Goal: Check status

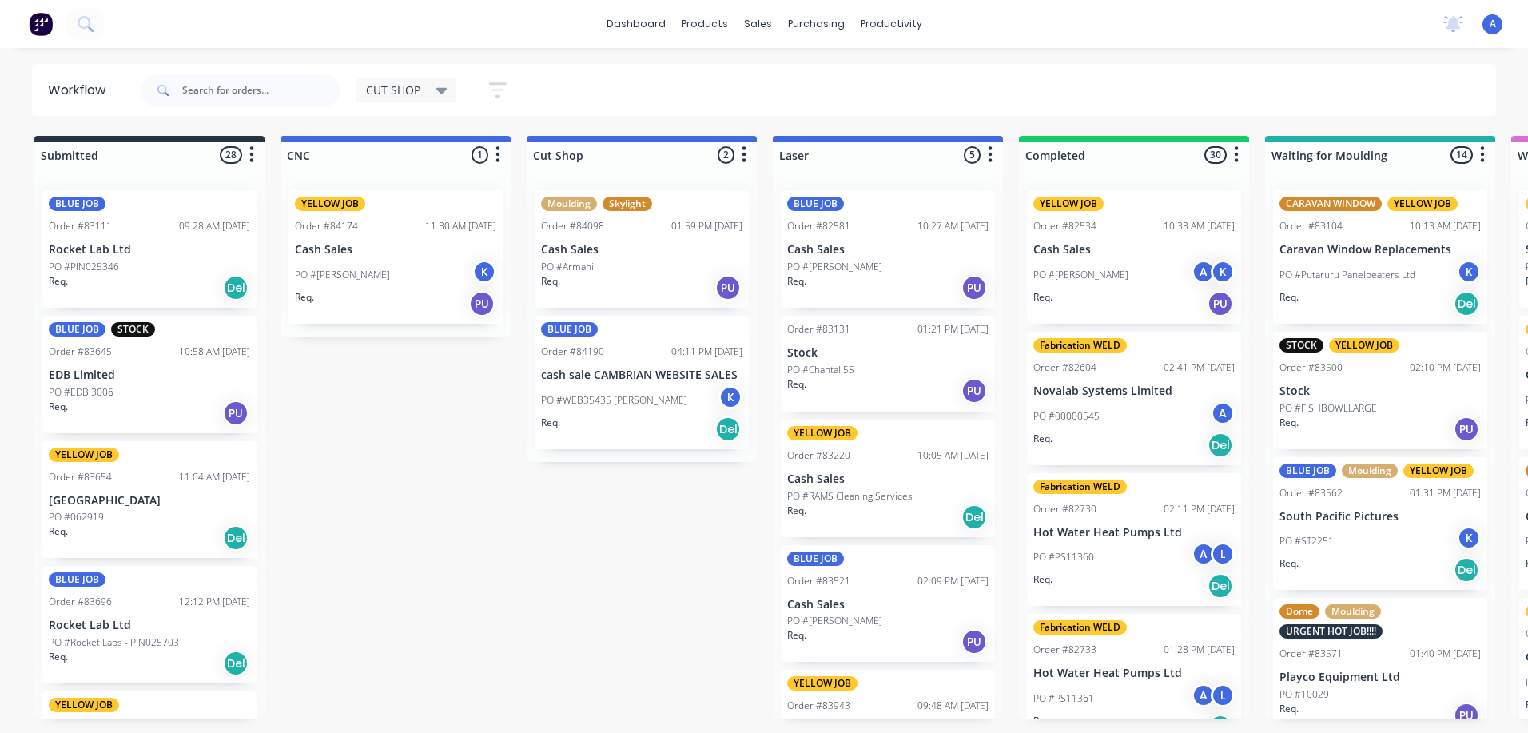
click at [633, 413] on div "PO #WEB35435 [PERSON_NAME]" at bounding box center [641, 400] width 201 height 30
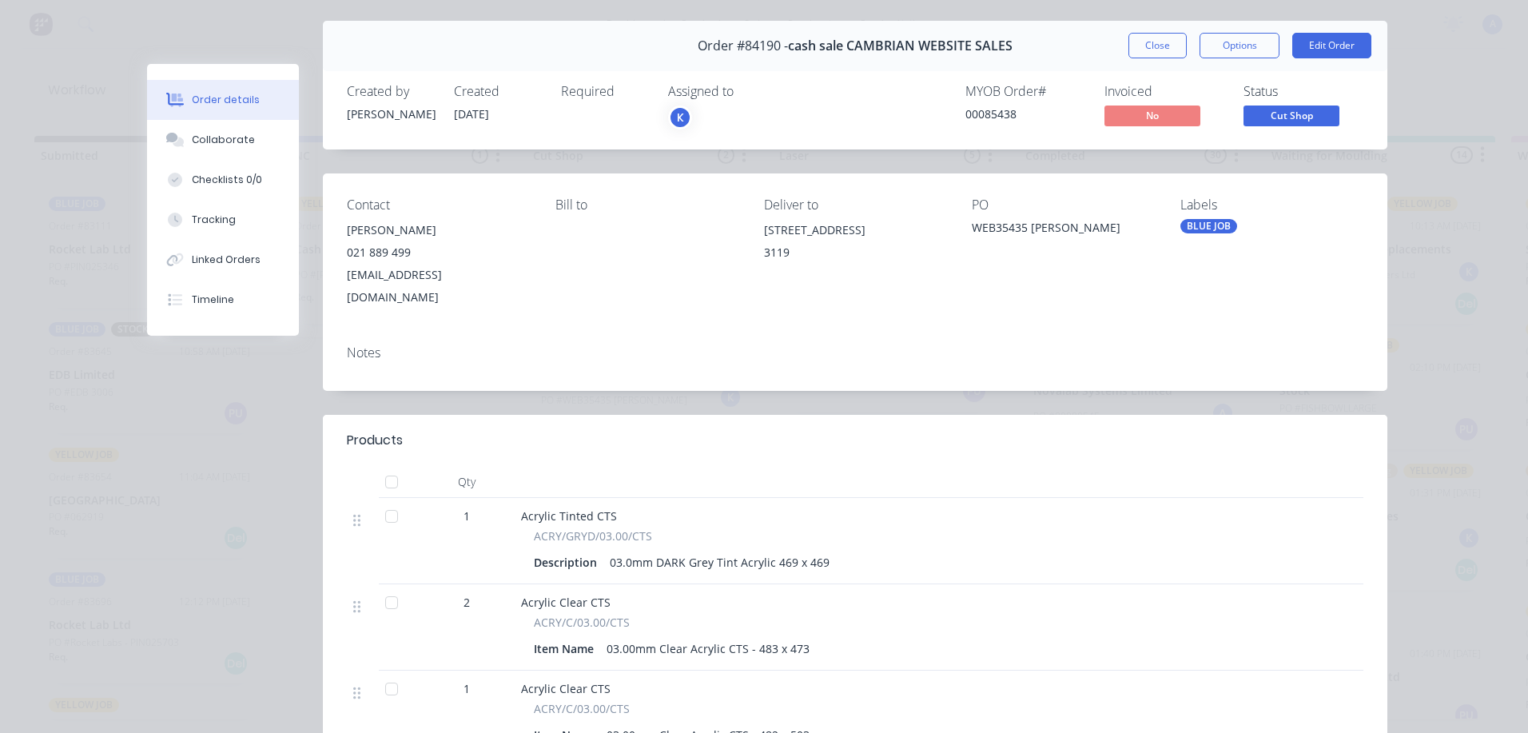
scroll to position [54, 0]
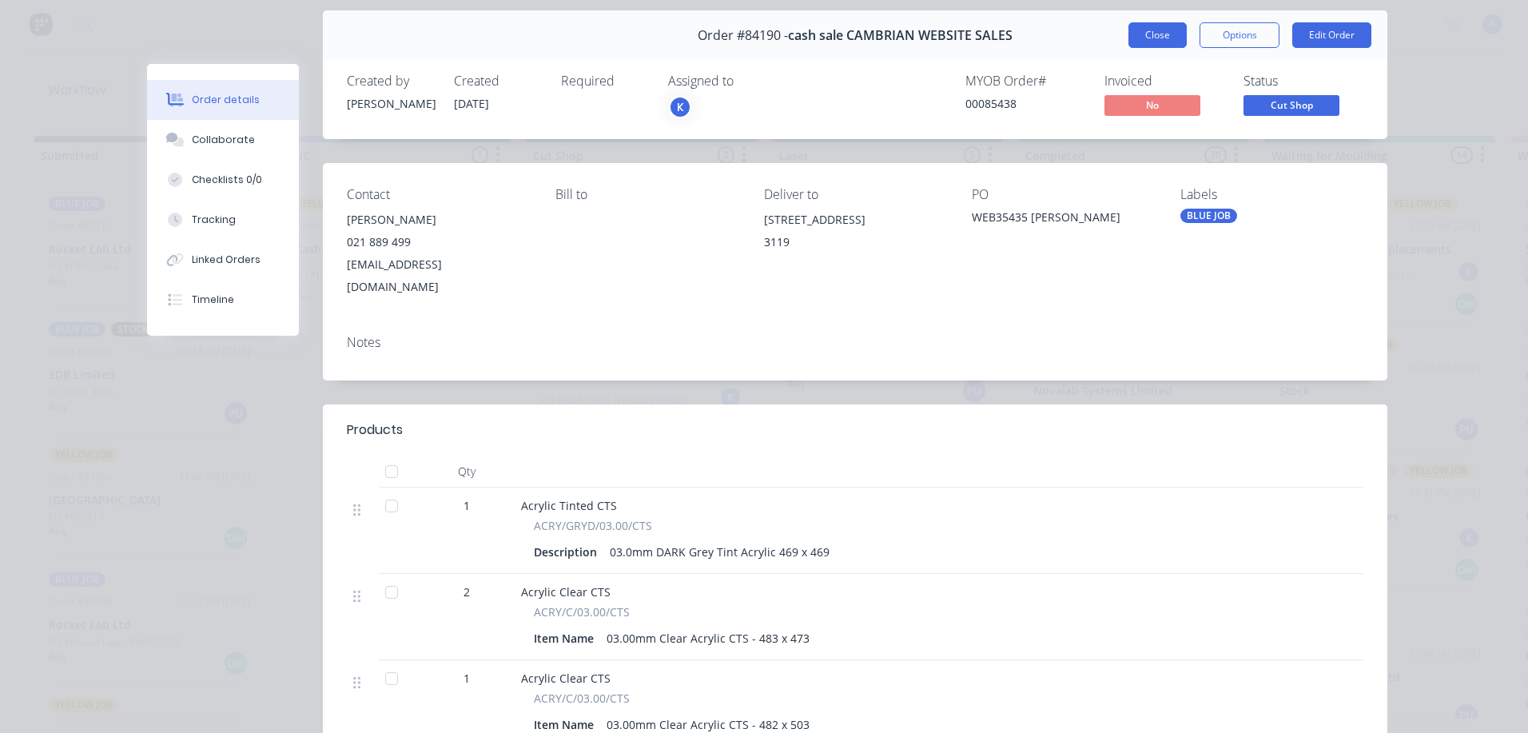
click at [1157, 36] on button "Close" at bounding box center [1157, 35] width 58 height 26
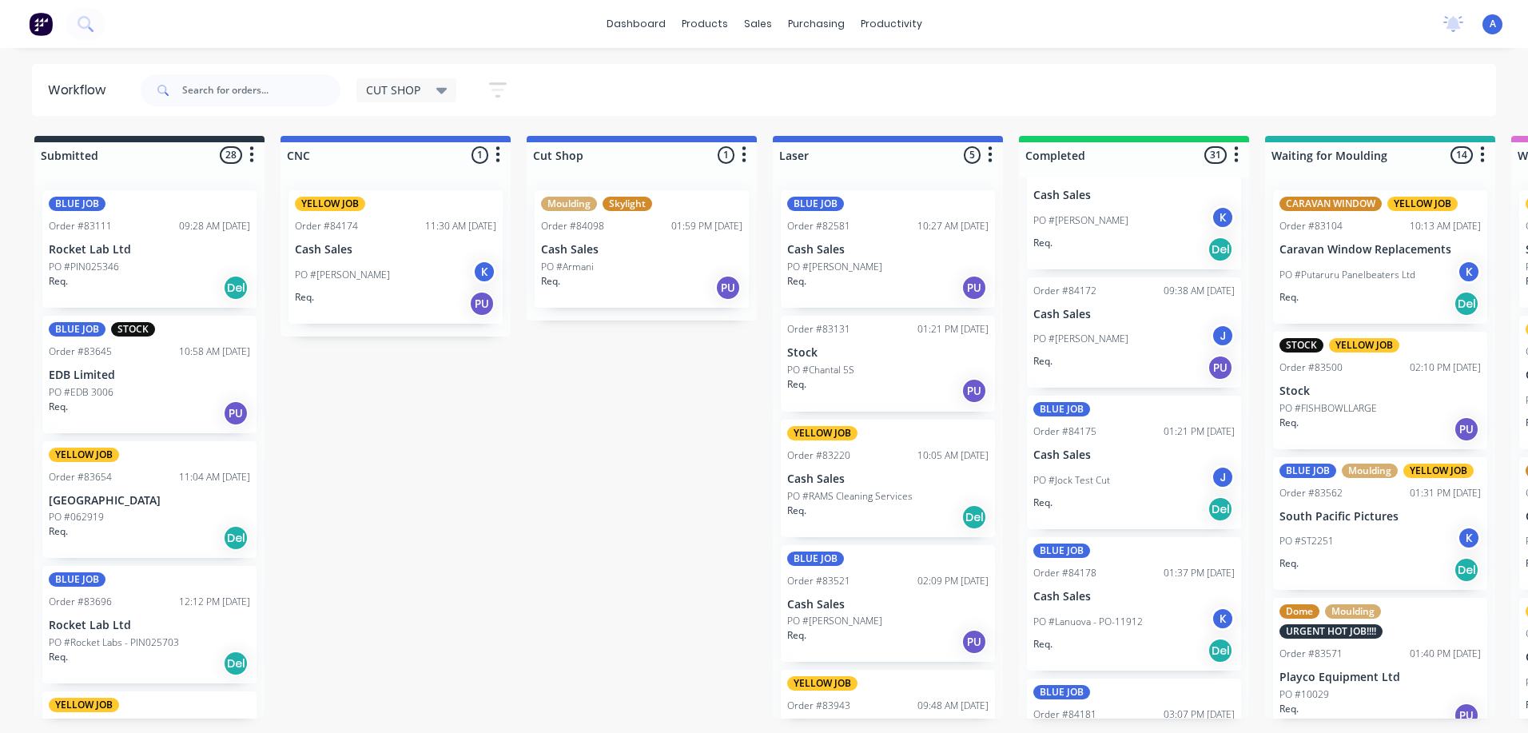
scroll to position [2909, 0]
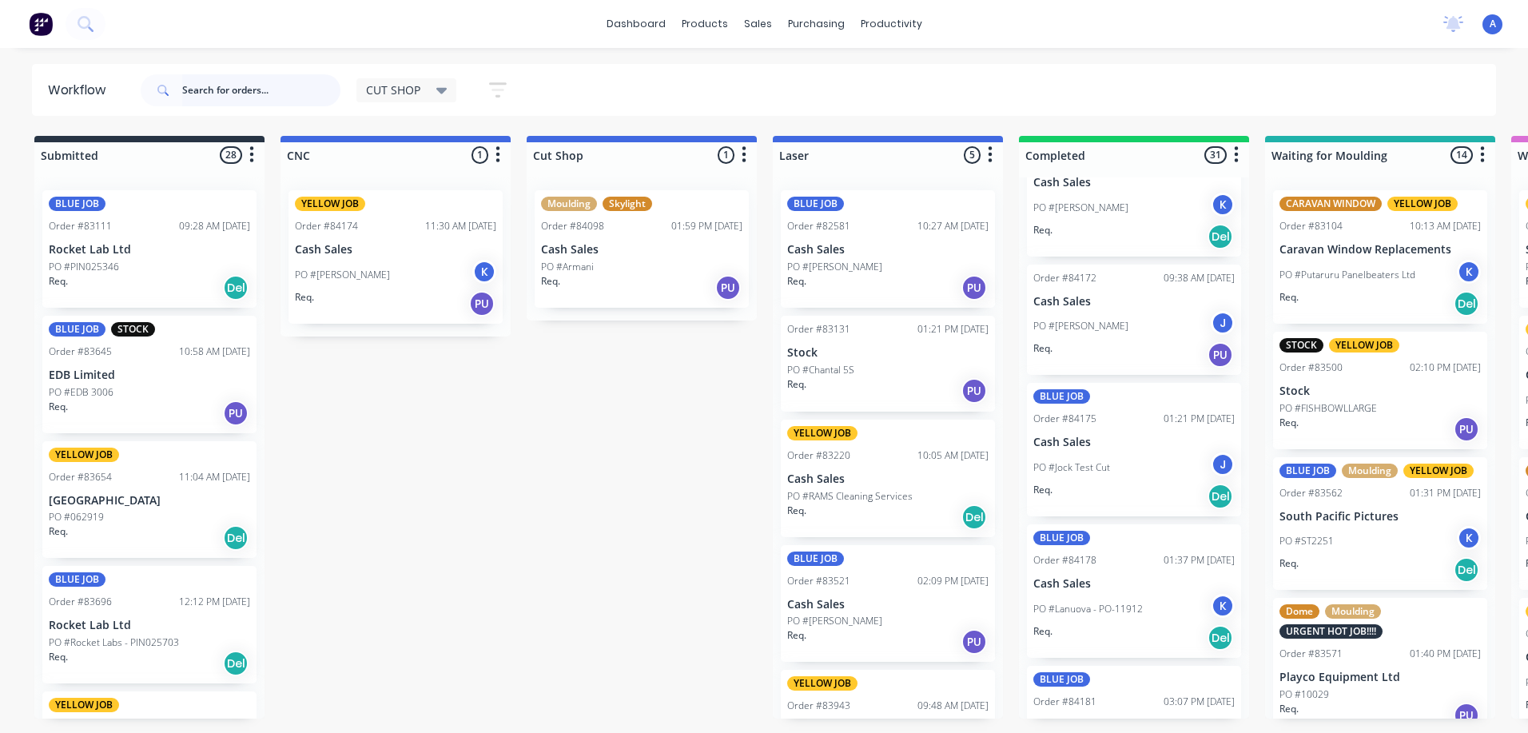
click at [248, 87] on input "text" at bounding box center [261, 90] width 158 height 32
click at [244, 92] on input "text" at bounding box center [261, 90] width 158 height 32
type input "84192"
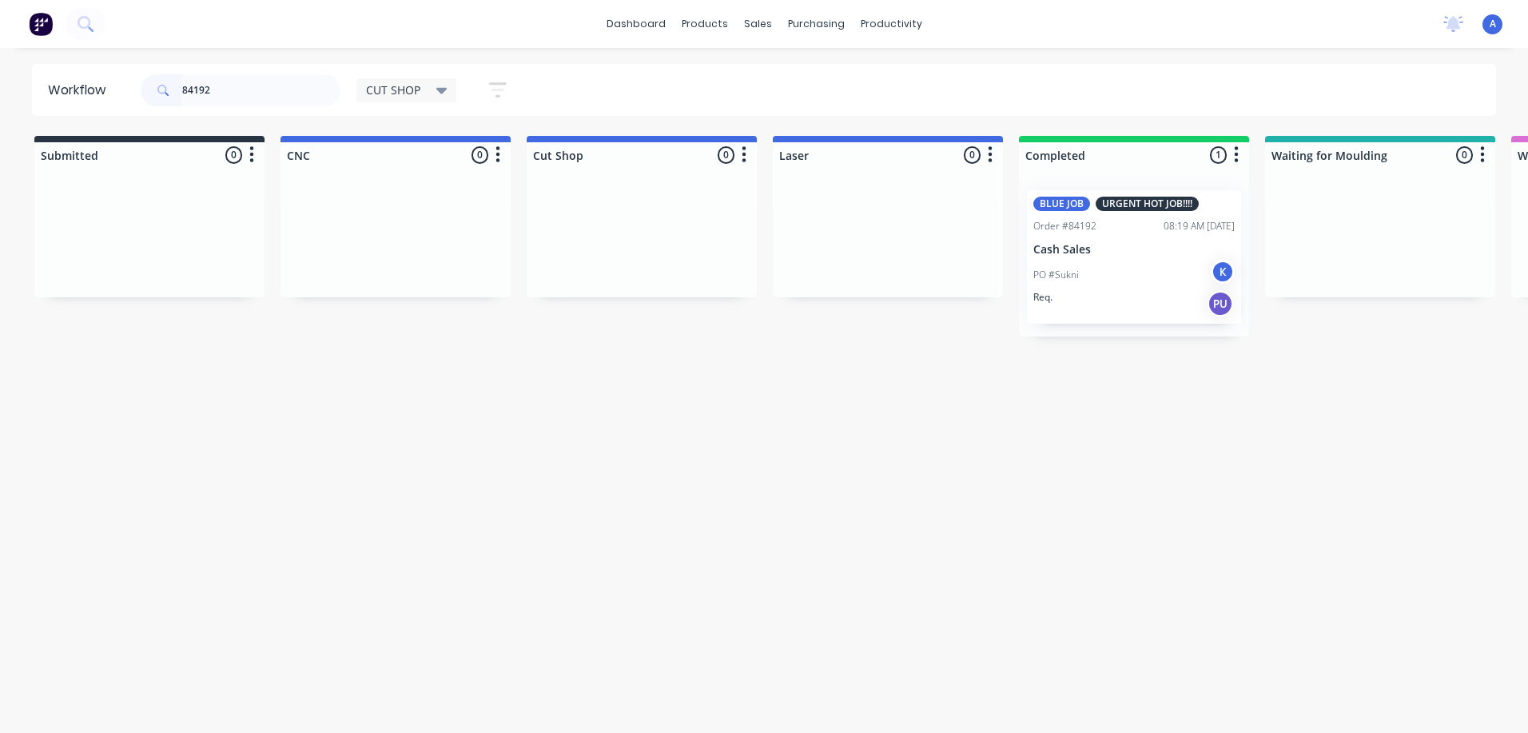
click at [1167, 432] on div "Workflow 84192 CUT SHOP Save new view None edit FABRICATION (Default) edit CUT …" at bounding box center [764, 382] width 1528 height 637
click at [1140, 312] on div "Req. PU" at bounding box center [1133, 303] width 201 height 27
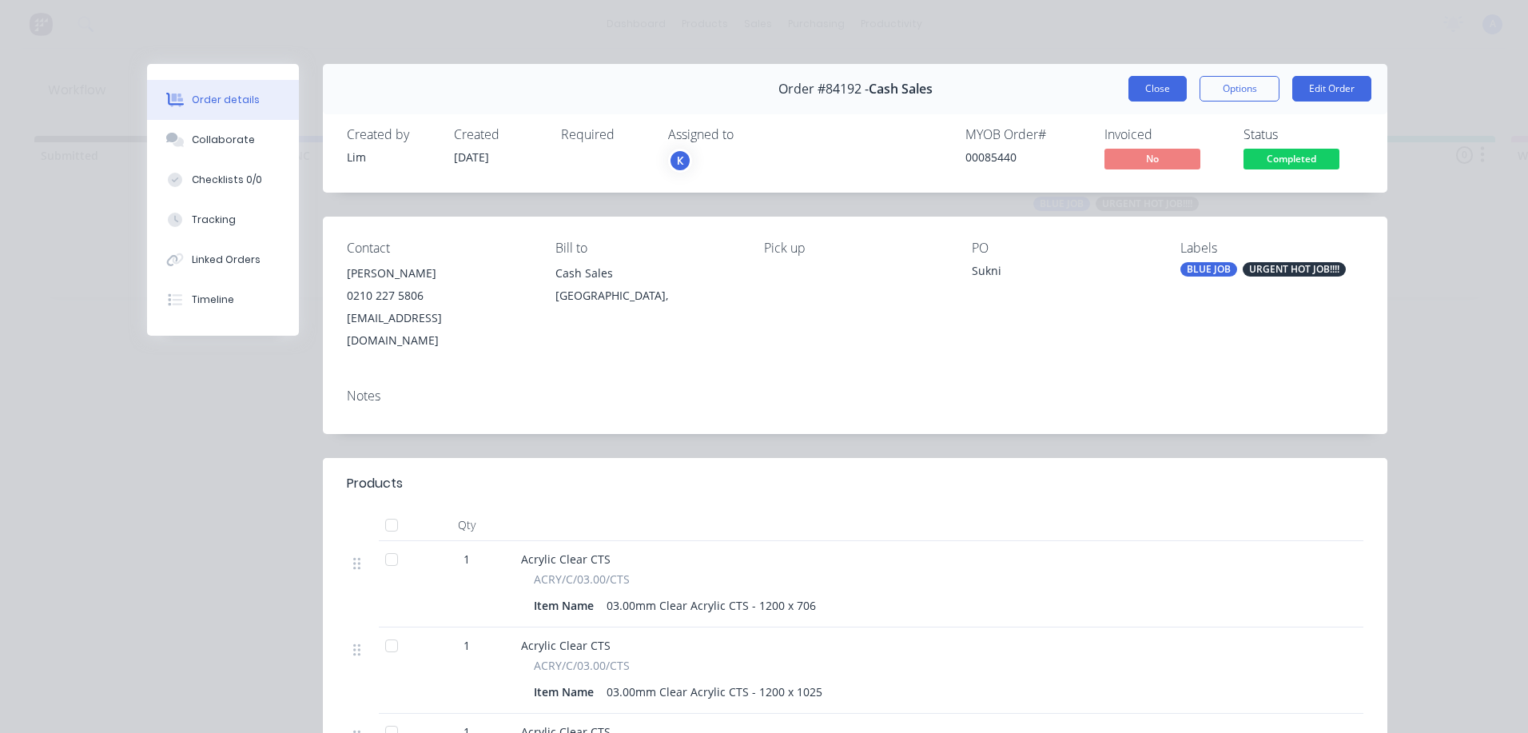
click at [1161, 96] on button "Close" at bounding box center [1157, 89] width 58 height 26
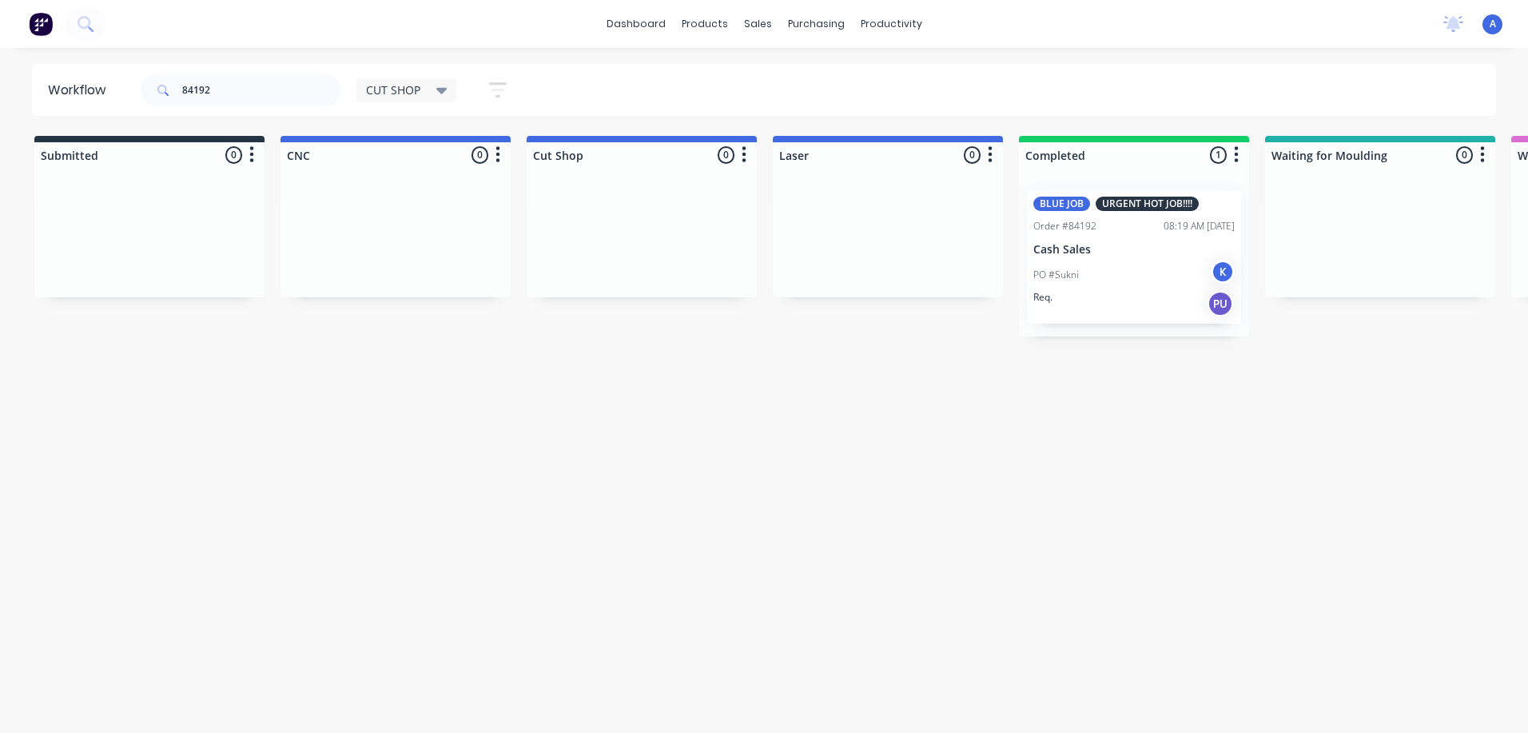
click at [442, 90] on icon at bounding box center [441, 91] width 11 height 6
click at [420, 272] on button "CUT SHOP" at bounding box center [453, 273] width 170 height 18
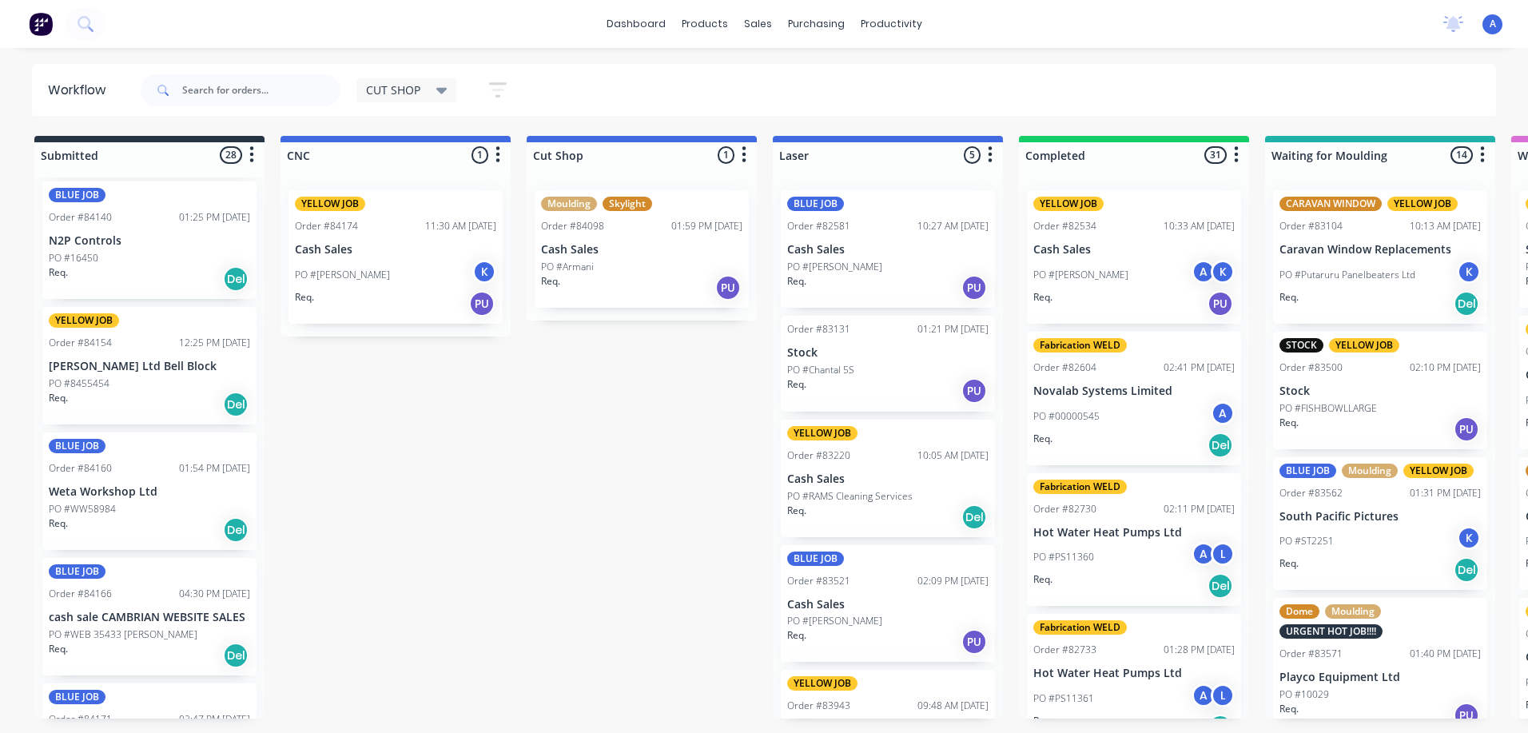
scroll to position [2908, 0]
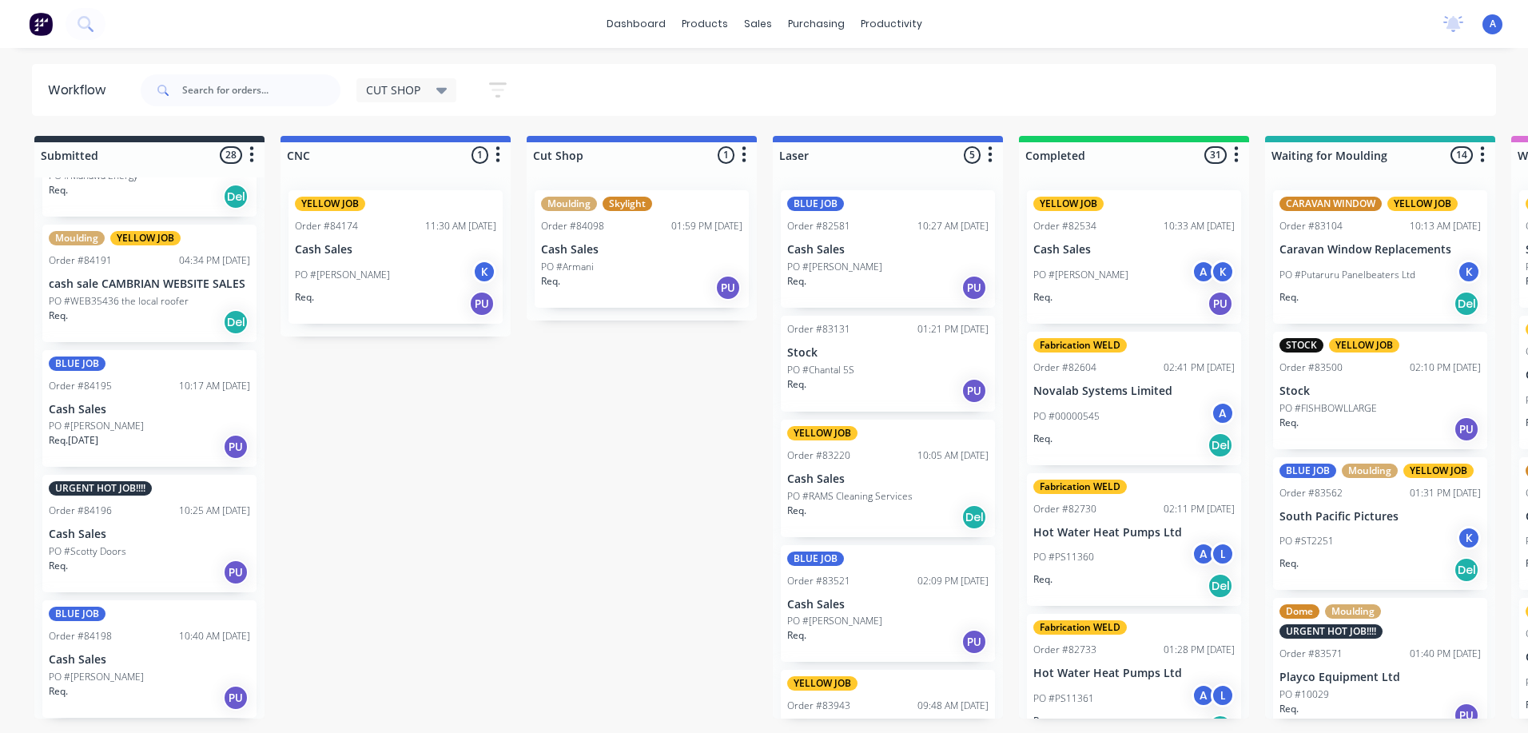
click at [165, 555] on div "PO #Scotty Doors" at bounding box center [149, 551] width 201 height 14
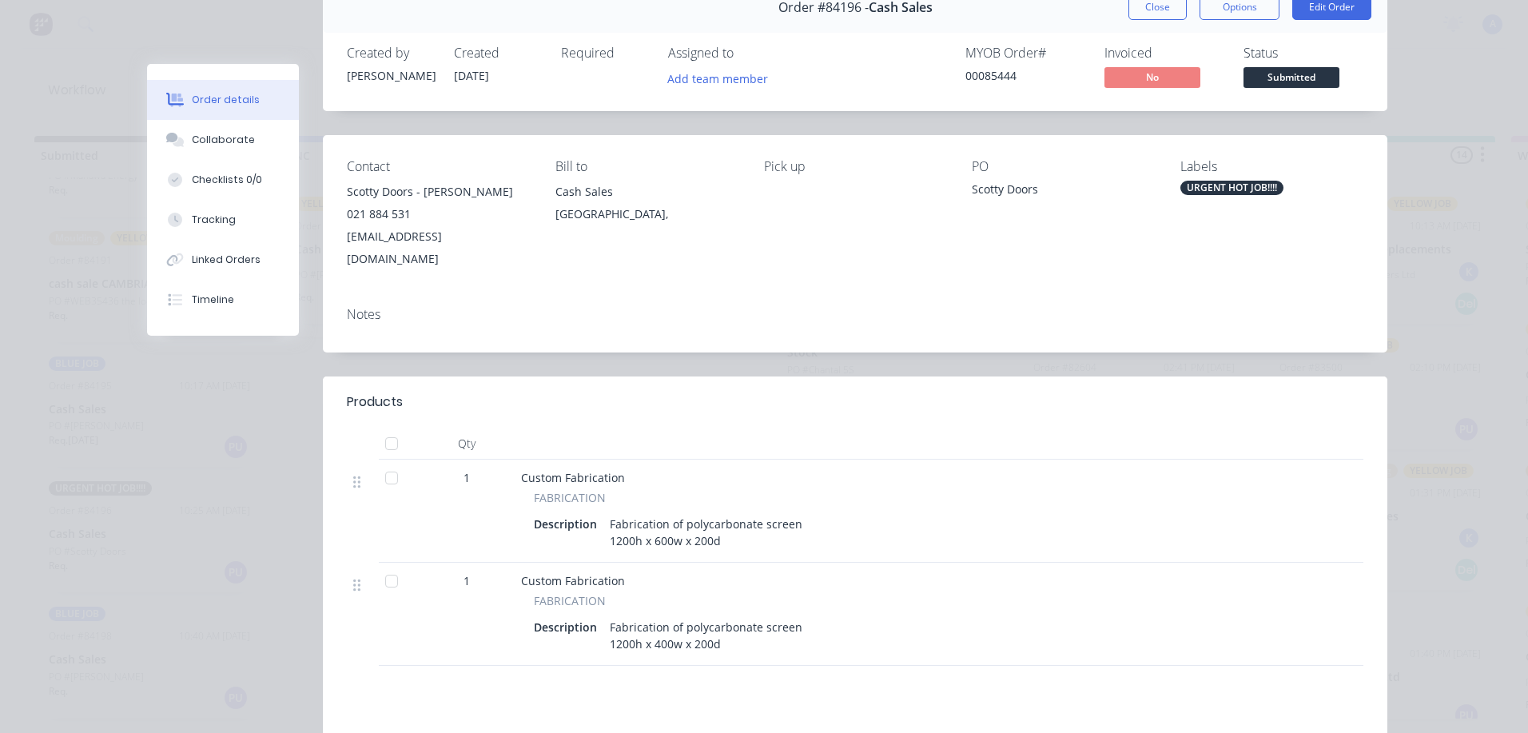
scroll to position [81, 0]
click at [1159, 16] on button "Close" at bounding box center [1157, 8] width 58 height 26
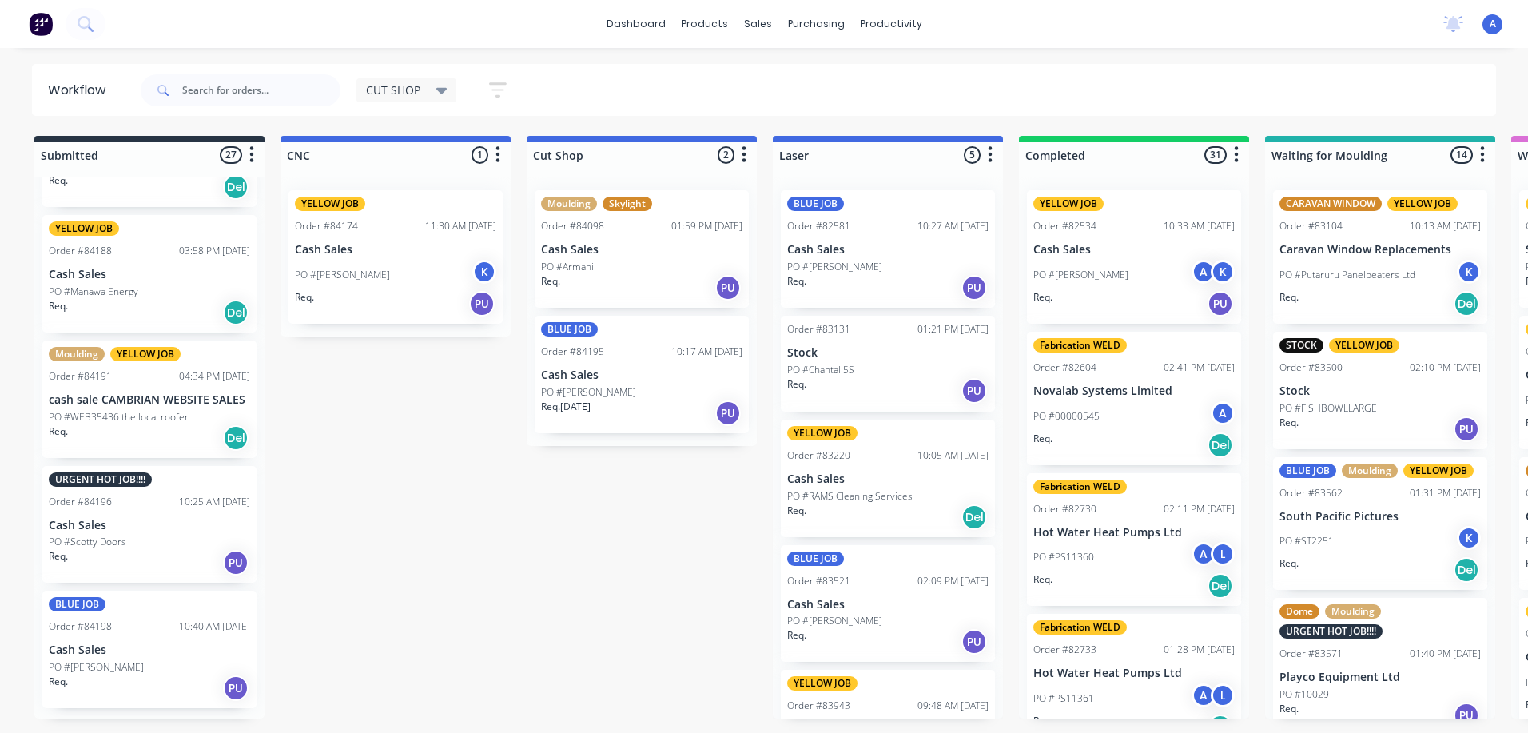
scroll to position [2783, 0]
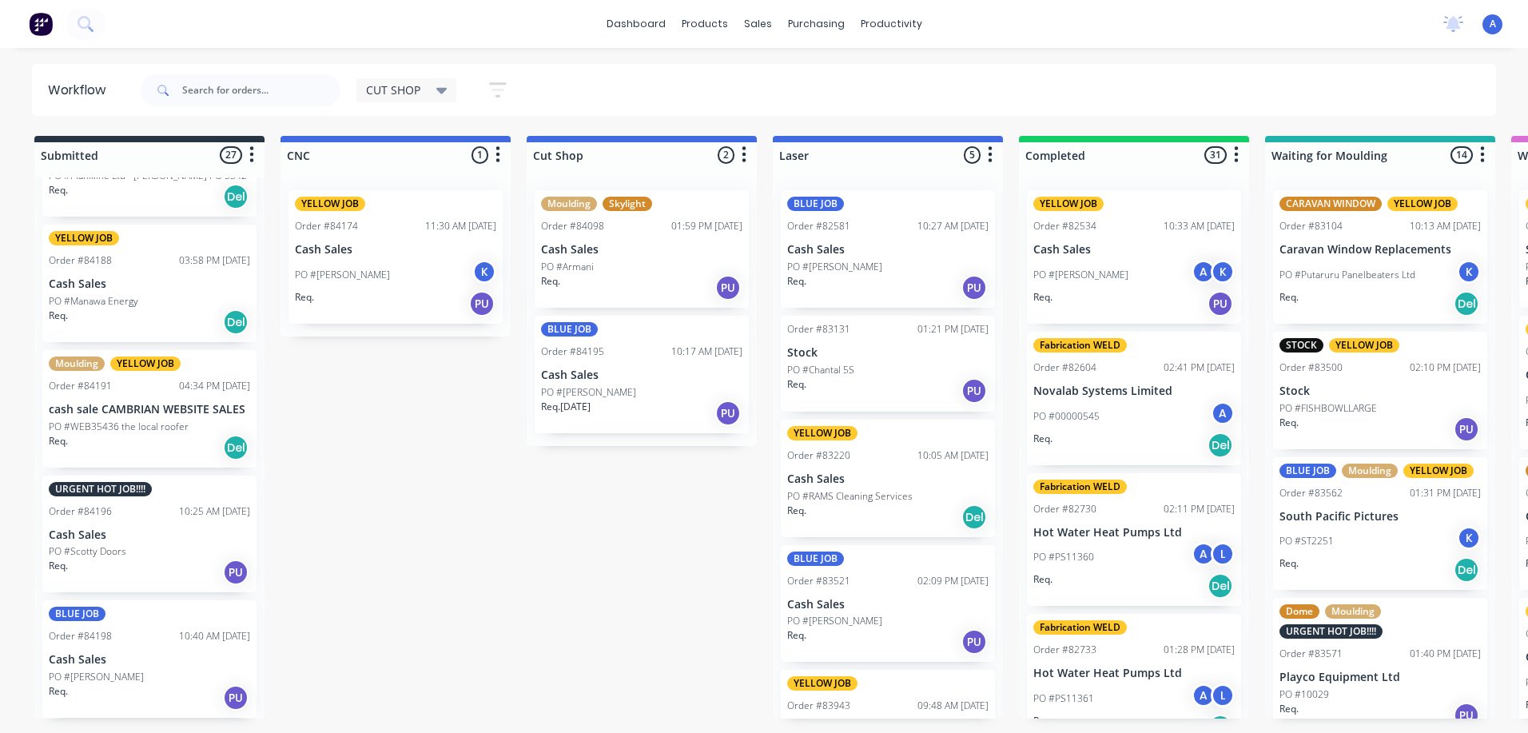
click at [626, 404] on div "Req. [DATE] PU" at bounding box center [641, 412] width 201 height 27
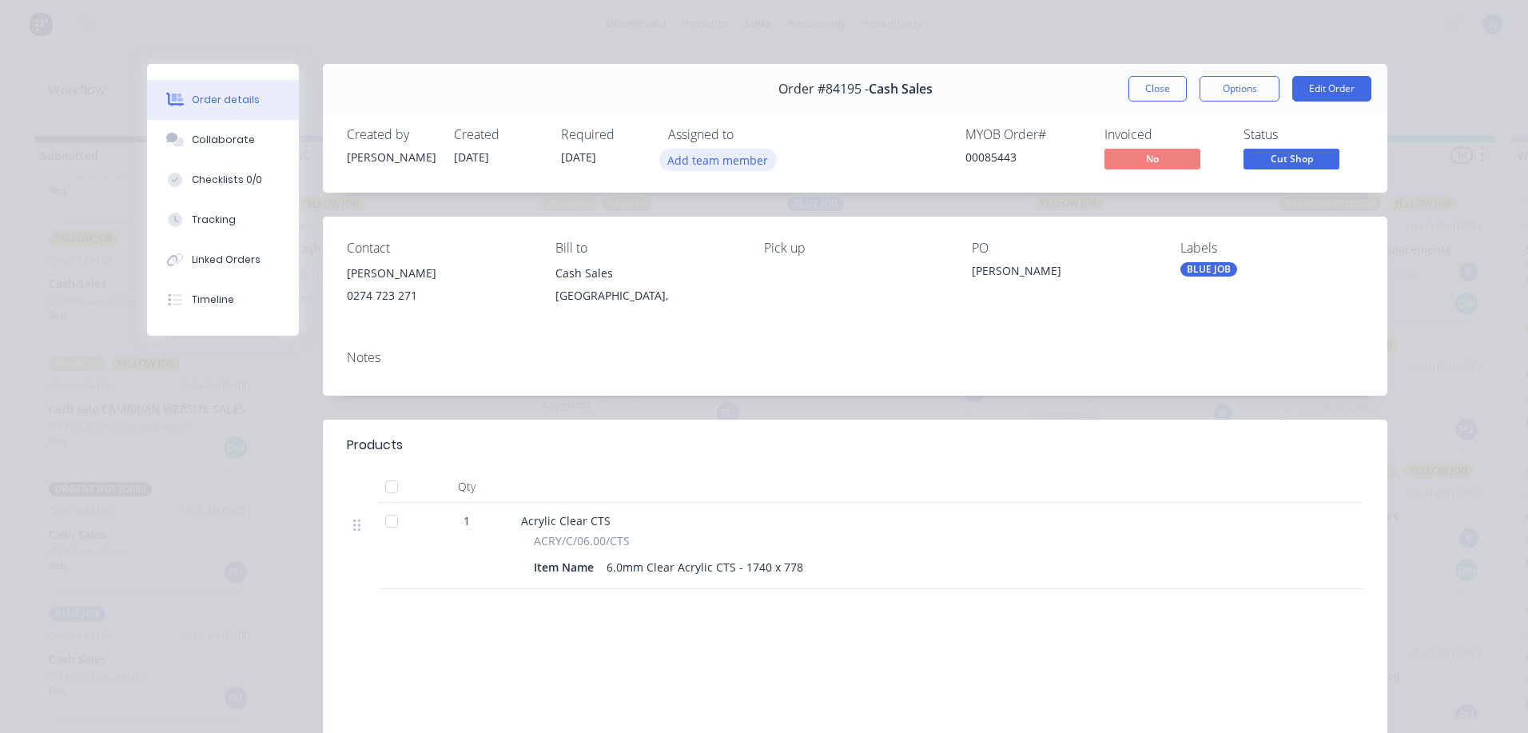
click at [731, 163] on button "Add team member" at bounding box center [717, 160] width 117 height 22
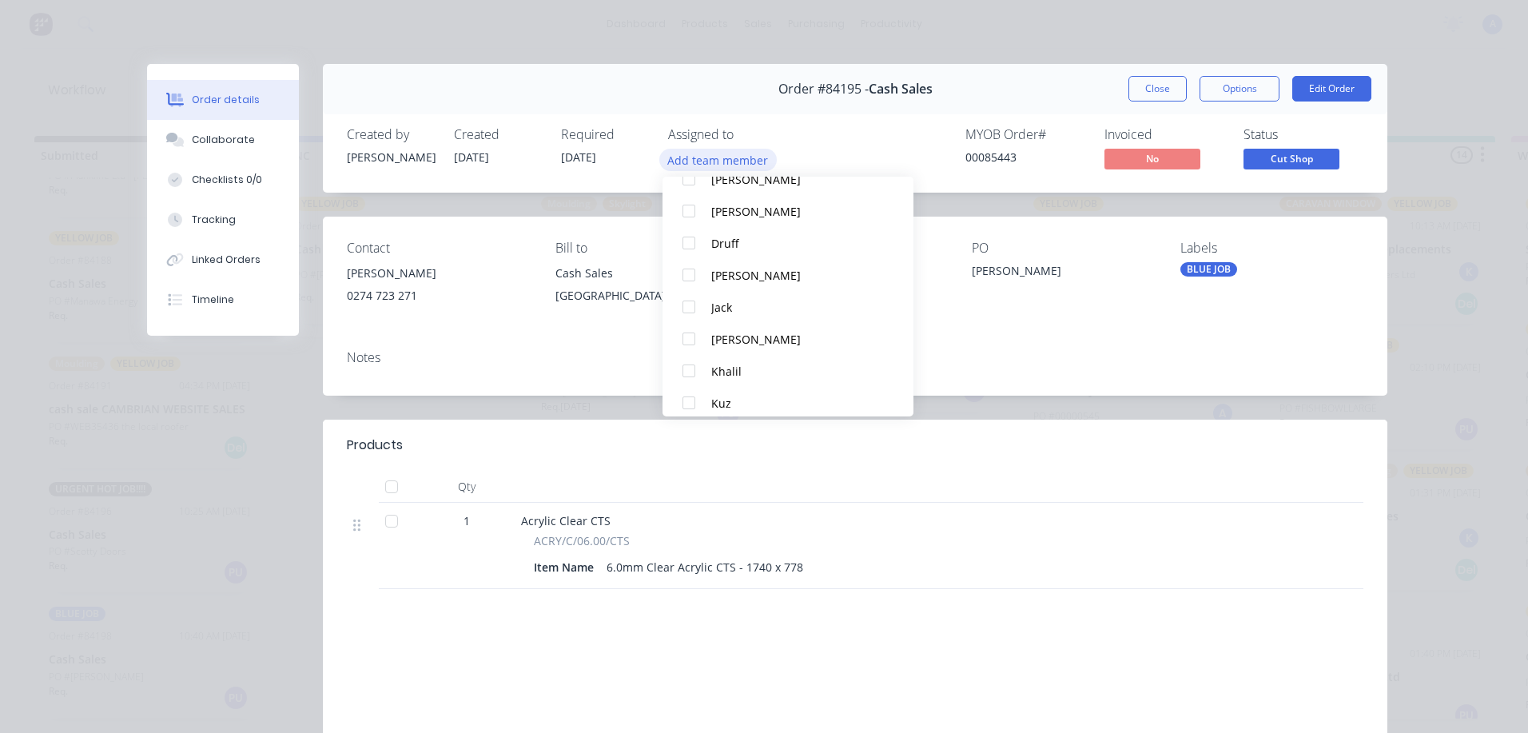
scroll to position [103, 0]
click at [749, 374] on div "Khalil" at bounding box center [795, 369] width 169 height 17
click at [1165, 94] on button "Close" at bounding box center [1157, 89] width 58 height 26
